Goal: Find specific page/section: Find specific page/section

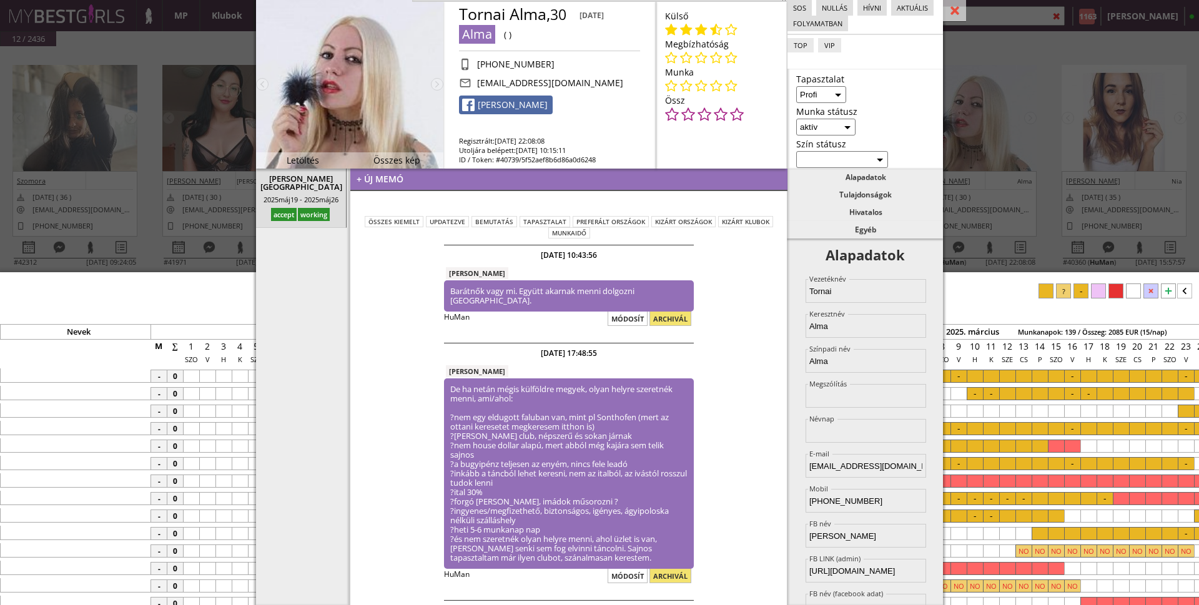
select select "profi"
select select "aktív"
select select "2"
select select "1"
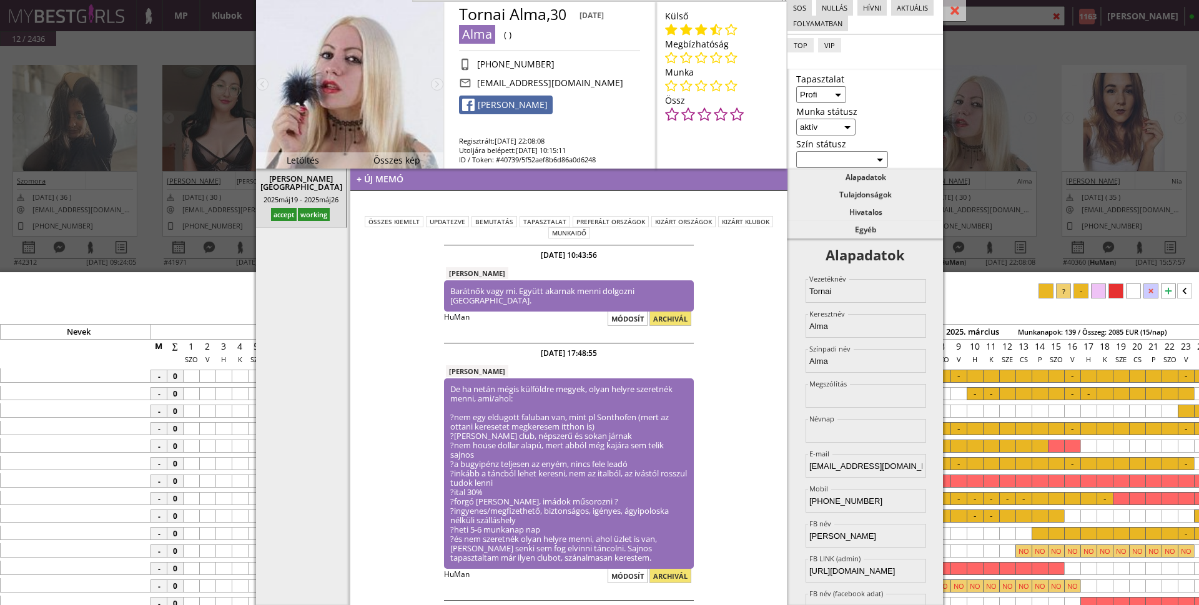
select select "107"
click at [952, 11] on div at bounding box center [954, 11] width 23 height 22
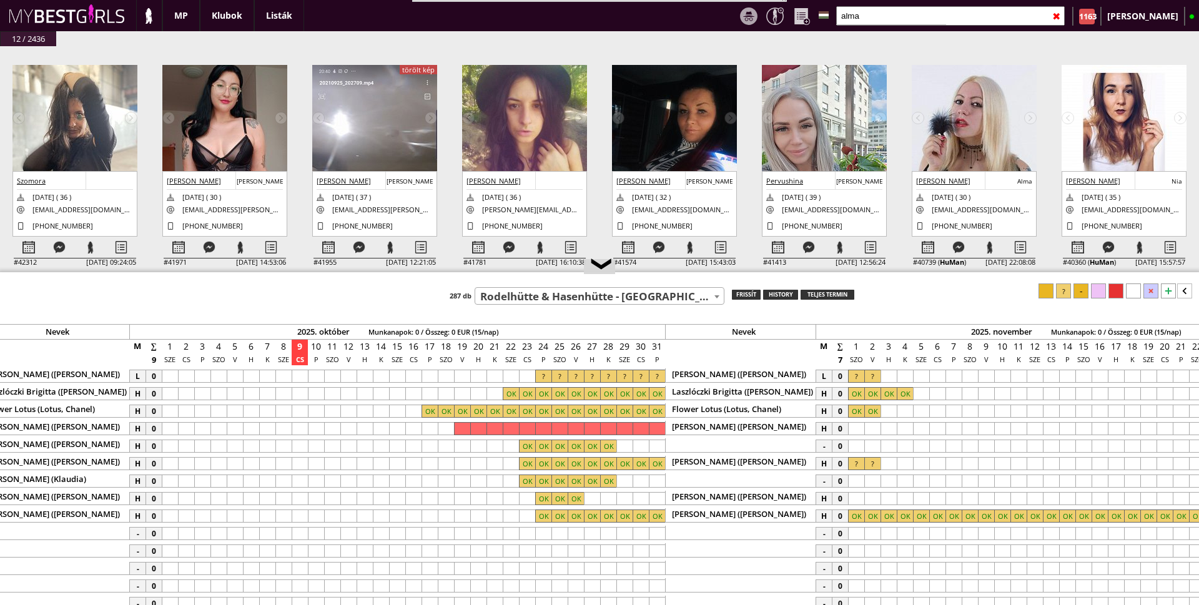
scroll to position [0, 5489]
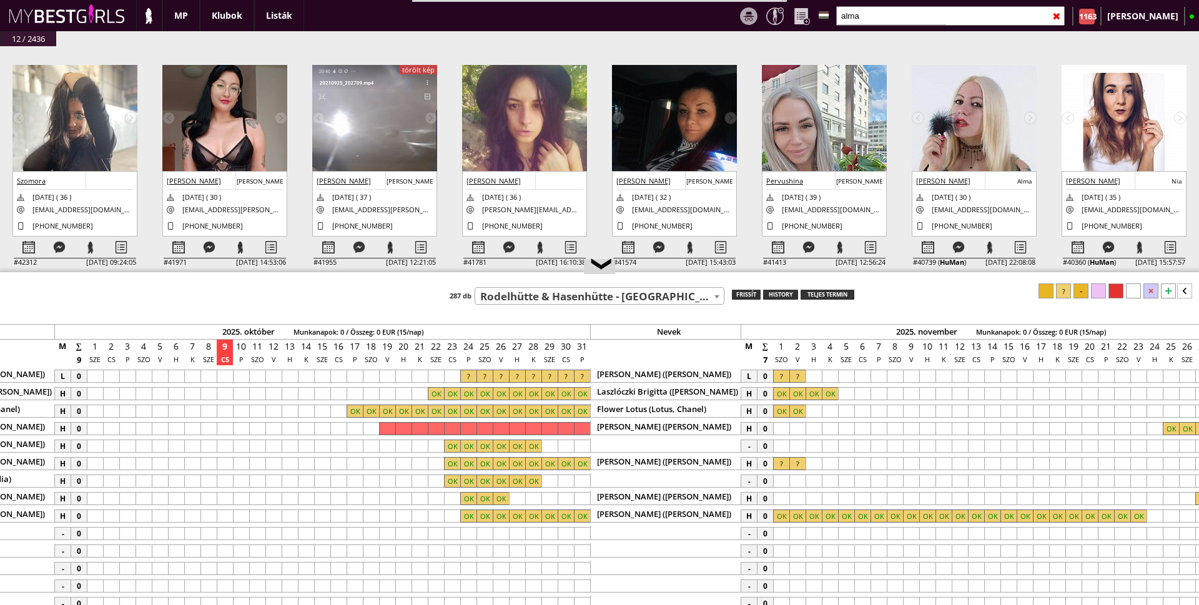
drag, startPoint x: 1110, startPoint y: 14, endPoint x: 1061, endPoint y: 12, distance: 48.7
click at [1060, 14] on div "✖" at bounding box center [1056, 16] width 8 height 31
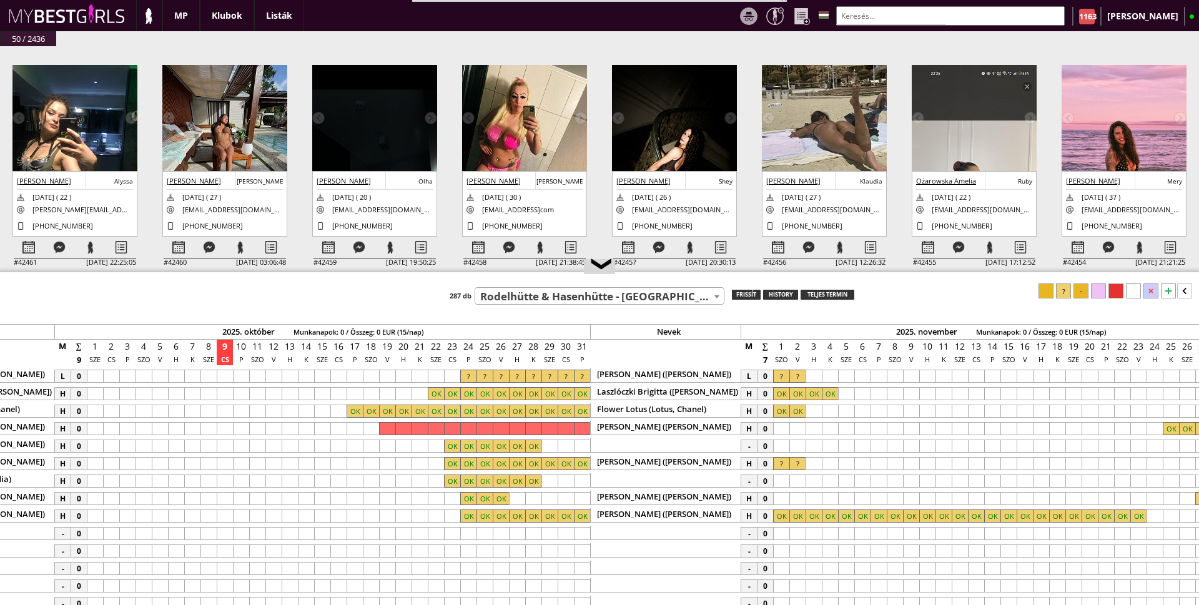
click at [1061, 12] on input "text" at bounding box center [950, 15] width 229 height 19
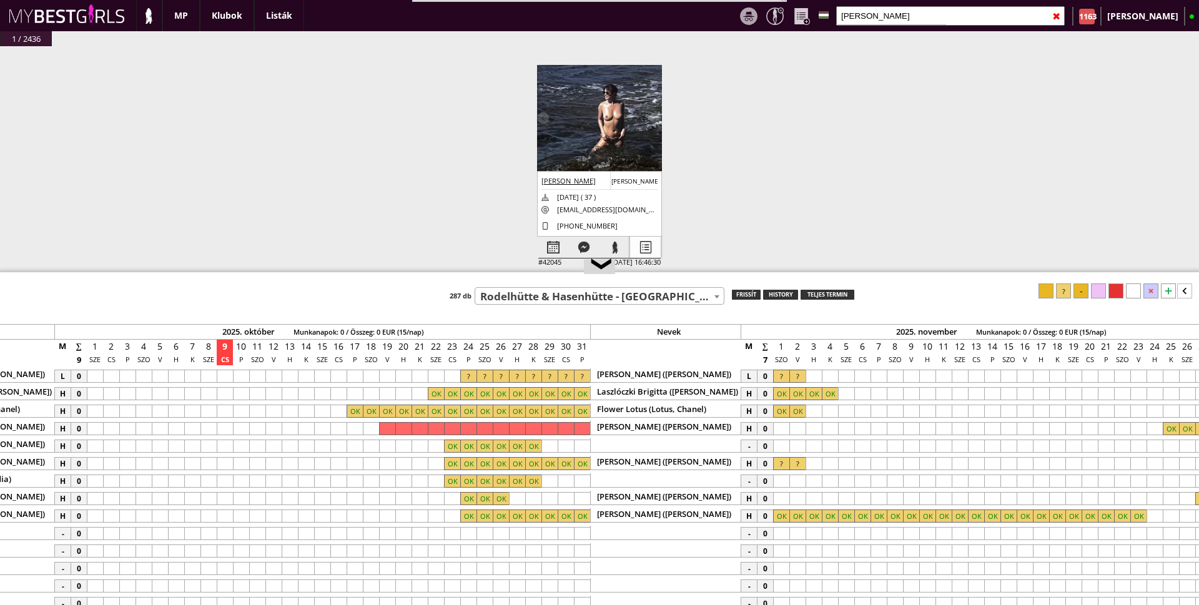
type input "[PERSON_NAME]"
click at [641, 246] on div at bounding box center [645, 248] width 31 height 22
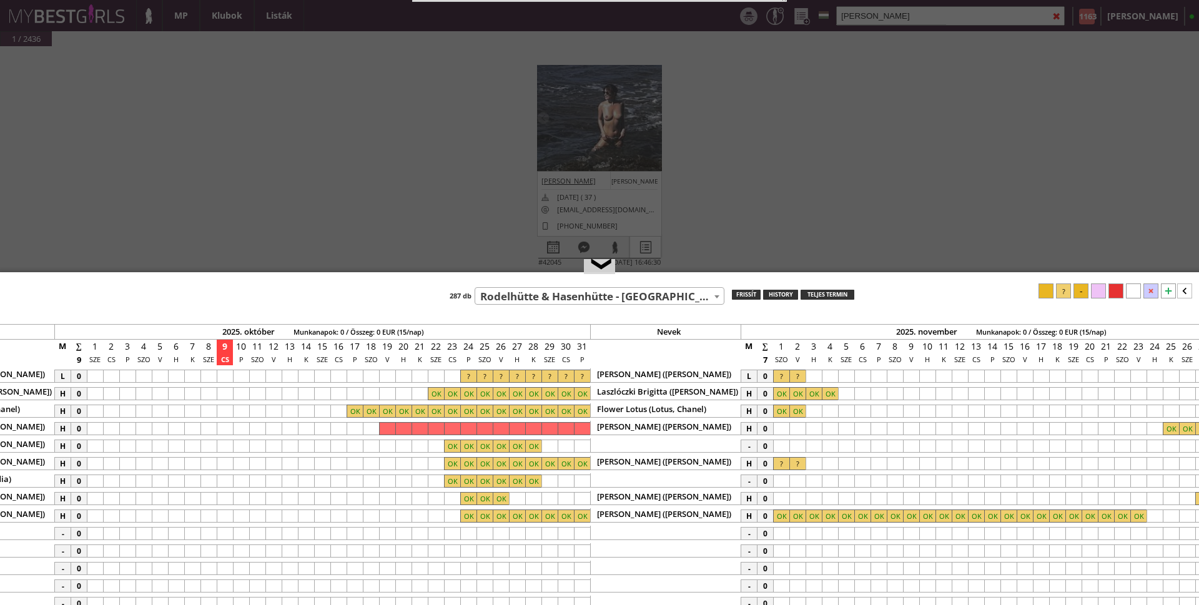
select select "2"
select select "1"
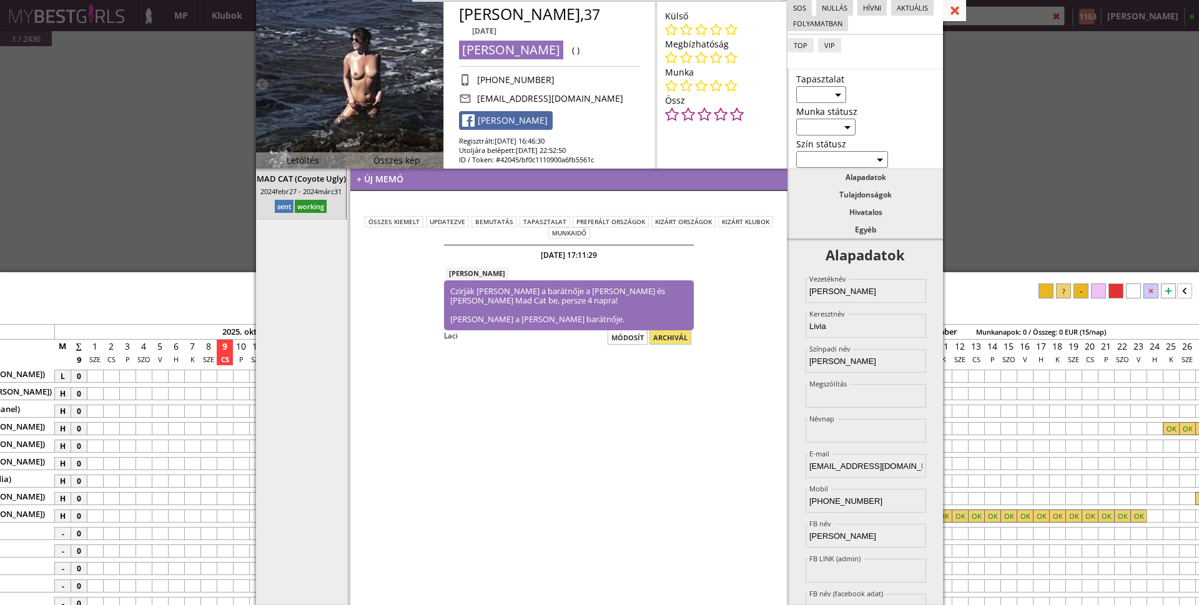
click at [956, 9] on div at bounding box center [954, 11] width 23 height 22
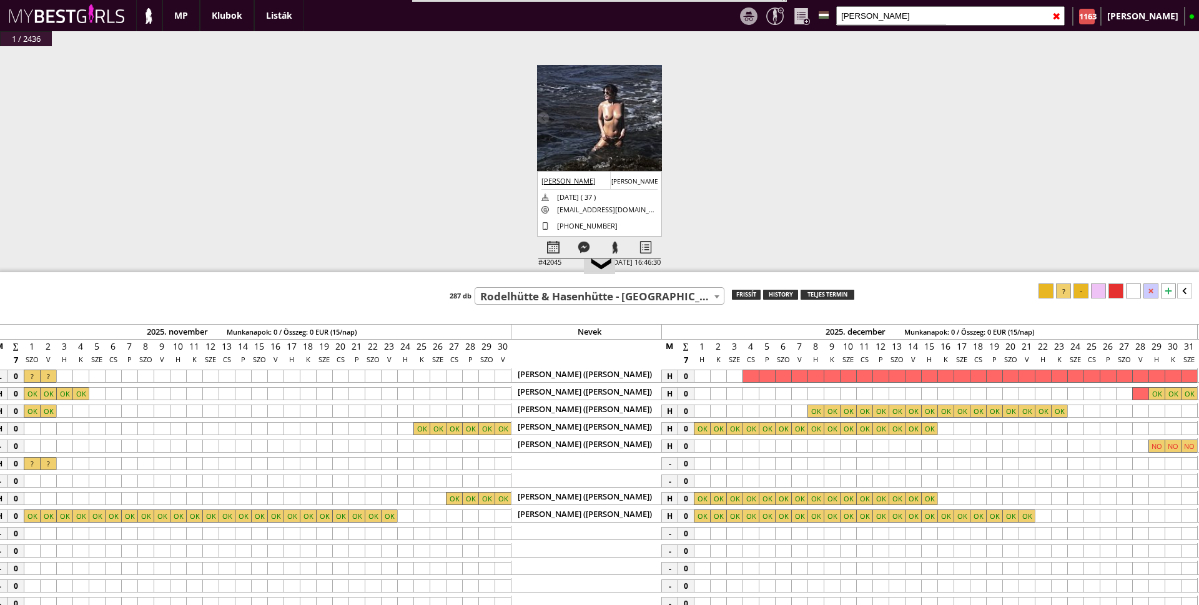
scroll to position [0, 6163]
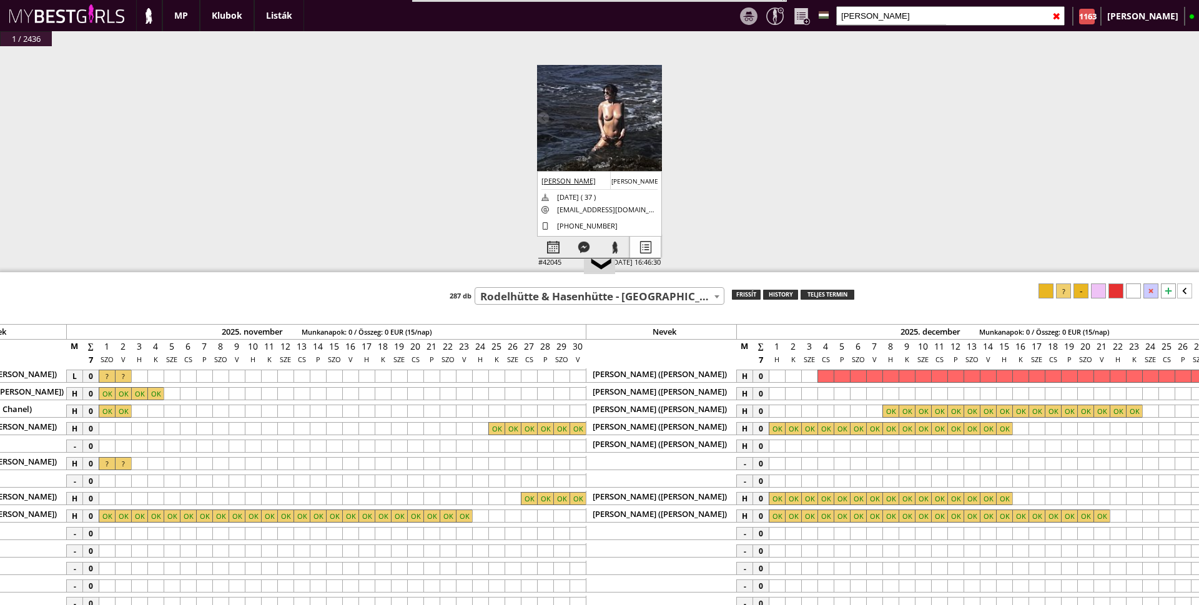
click at [646, 244] on div at bounding box center [645, 248] width 31 height 22
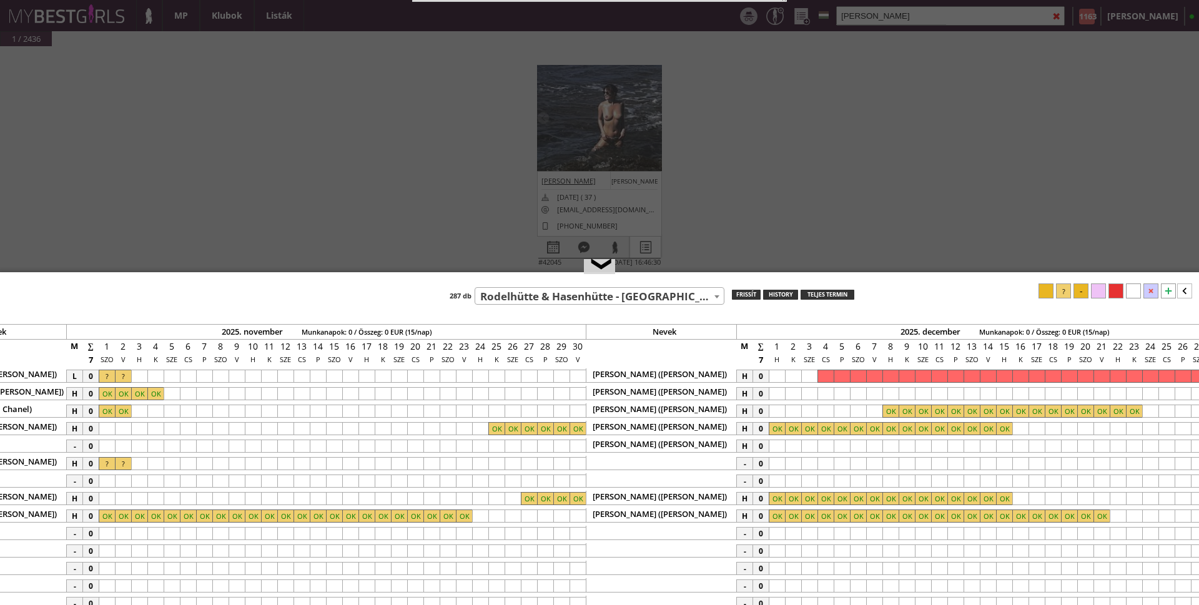
select select "2"
select select "1"
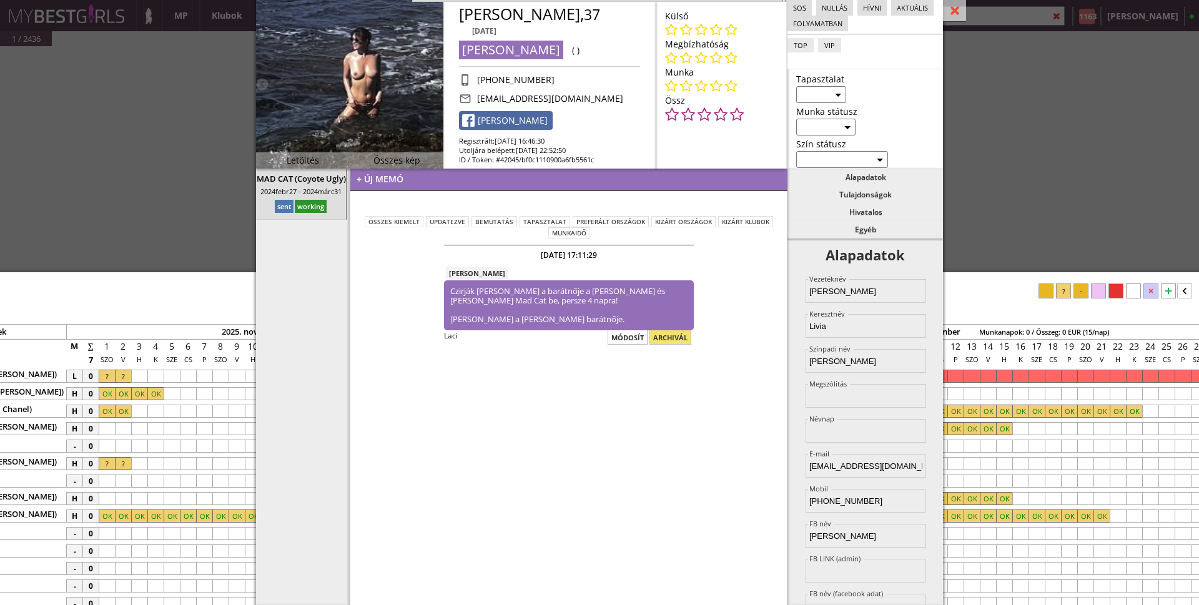
click at [956, 11] on div at bounding box center [954, 11] width 23 height 22
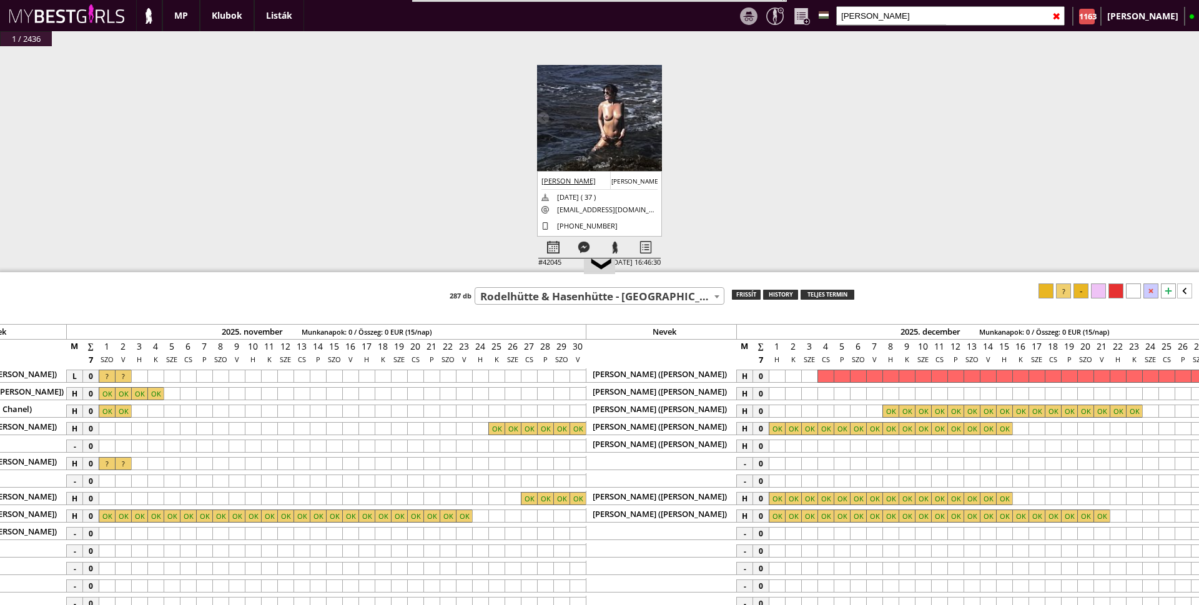
click at [528, 536] on div at bounding box center [529, 533] width 16 height 13
click at [578, 536] on div at bounding box center [577, 533] width 16 height 13
click at [1062, 286] on div at bounding box center [1063, 290] width 15 height 15
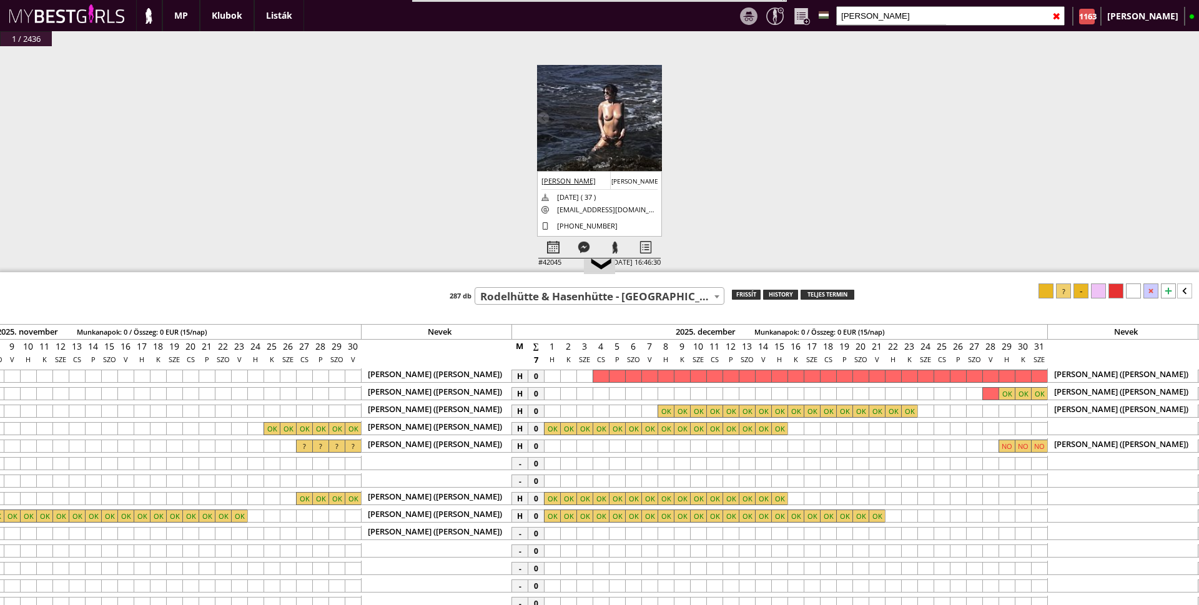
click at [551, 533] on div at bounding box center [552, 533] width 16 height 13
click at [744, 535] on div at bounding box center [747, 533] width 16 height 13
click at [1060, 290] on div at bounding box center [1063, 290] width 15 height 15
